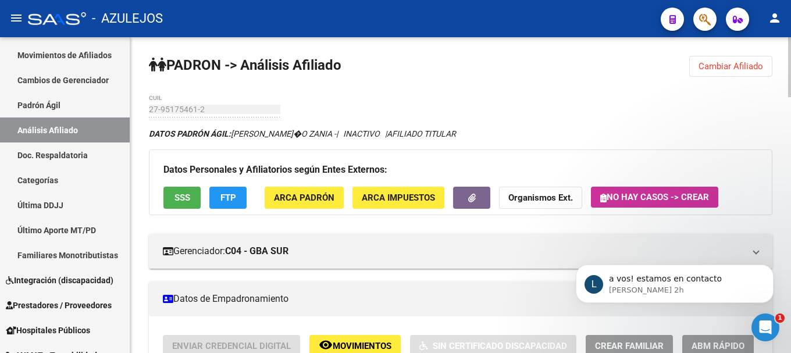
click at [715, 66] on span "Cambiar Afiliado" at bounding box center [730, 66] width 65 height 10
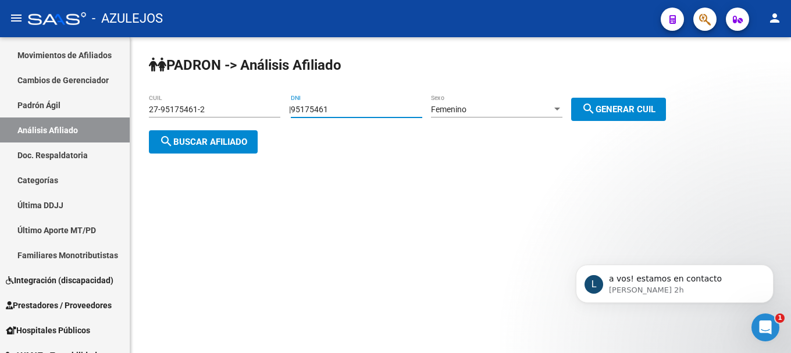
drag, startPoint x: 347, startPoint y: 104, endPoint x: 302, endPoint y: 105, distance: 44.8
click at [302, 105] on div "| 95175461 DNI Femenino Sexo search Generar CUIL" at bounding box center [482, 109] width 386 height 9
type input "20489400"
click at [627, 101] on button "search Generar CUIL" at bounding box center [618, 109] width 95 height 23
type input "27-20489400-6"
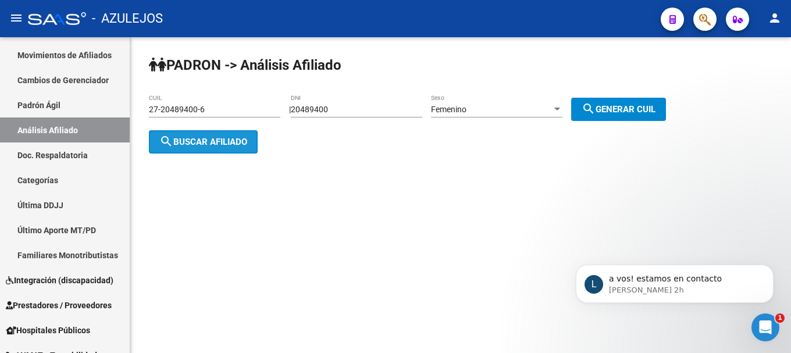
click at [179, 142] on span "search Buscar afiliado" at bounding box center [203, 142] width 88 height 10
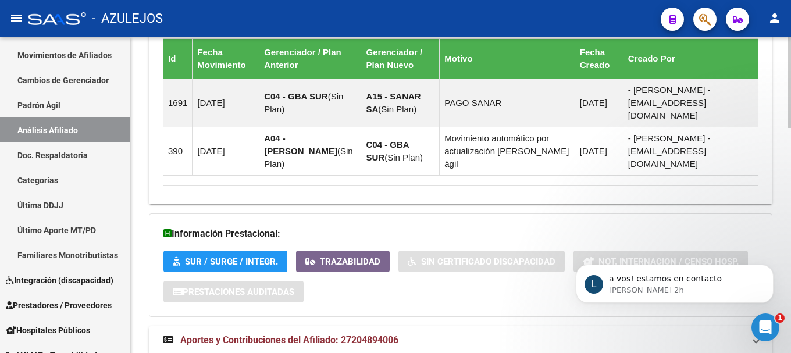
scroll to position [784, 0]
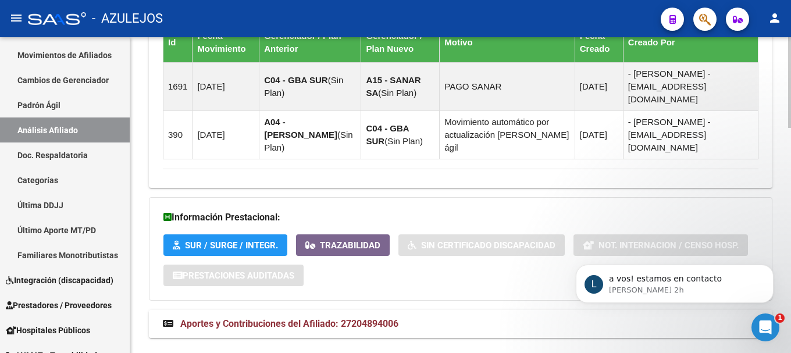
click at [283, 318] on span "Aportes y Contribuciones del Afiliado: 27204894006" at bounding box center [289, 323] width 218 height 11
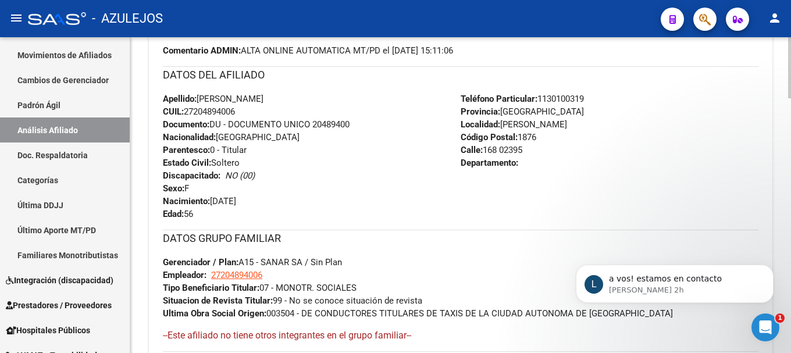
scroll to position [442, 0]
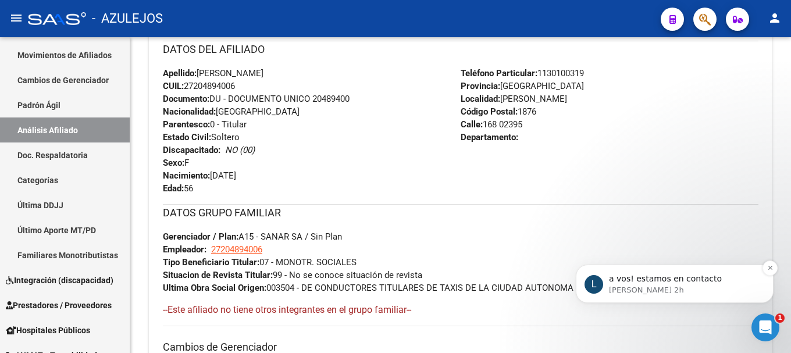
click at [668, 287] on p "[PERSON_NAME] 2h" at bounding box center [684, 290] width 150 height 10
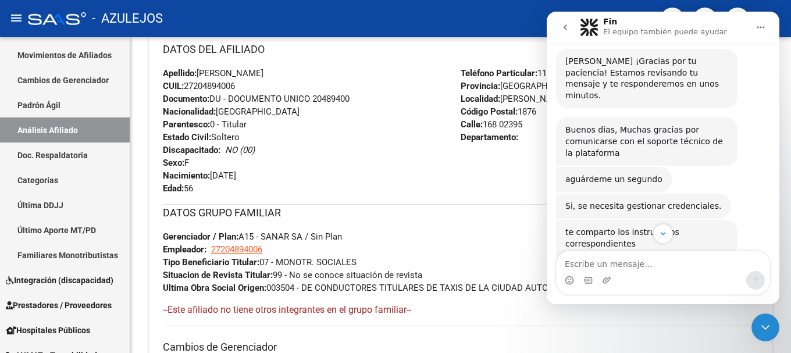
scroll to position [116, 0]
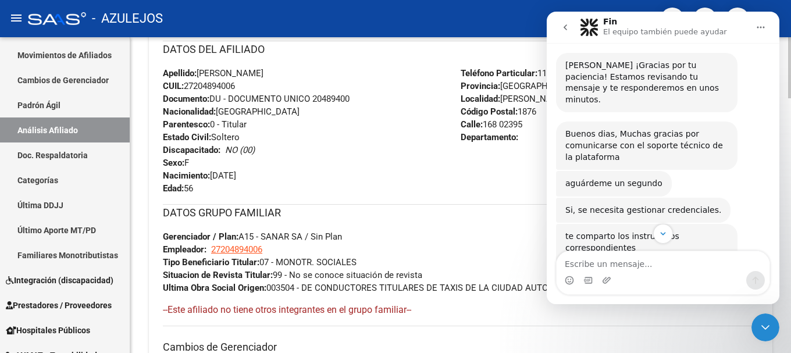
click at [512, 232] on div "DATOS GRUPO FAMILIAR Gerenciador / Plan: A15 - SANAR SA / Sin Plan Empleador: 2…" at bounding box center [460, 249] width 595 height 90
click at [502, 197] on div "Enviar Credencial Digital remove_red_eye Movimientos Sin Certificado Discapacid…" at bounding box center [460, 202] width 595 height 619
drag, startPoint x: 670, startPoint y: 311, endPoint x: 663, endPoint y: 308, distance: 8.3
click at [670, 312] on h4 "--Este afiliado no tiene otros integrantes en el grupo familiar--" at bounding box center [460, 310] width 595 height 13
click at [766, 27] on button "Inicio" at bounding box center [761, 27] width 22 height 22
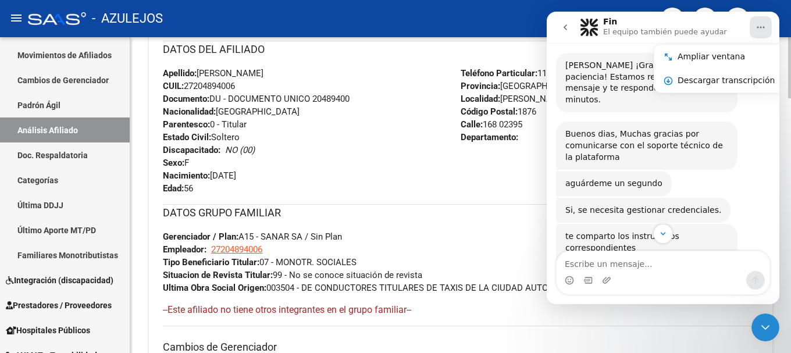
click at [422, 163] on div "Apellido: [PERSON_NAME] CUIL: 27204894006 Documento: DU - DOCUMENTO UNICO 20489…" at bounding box center [312, 131] width 298 height 128
click at [769, 326] on icon "Cerrar Intercom Messenger" at bounding box center [765, 327] width 8 height 5
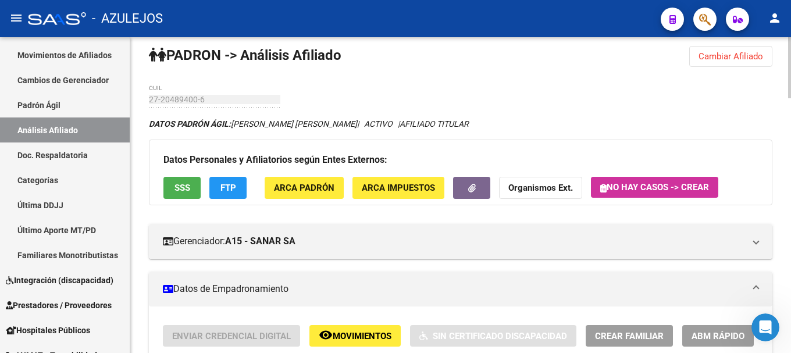
scroll to position [0, 0]
